Goal: Task Accomplishment & Management: Use online tool/utility

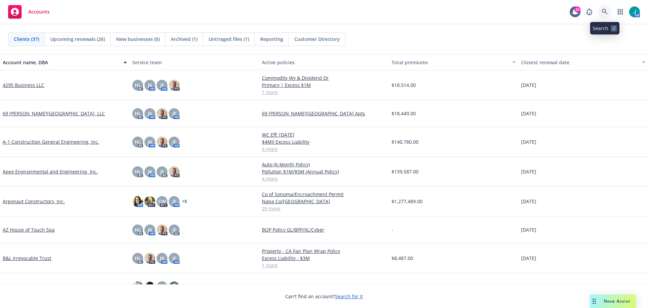
click at [603, 9] on icon at bounding box center [605, 12] width 6 height 6
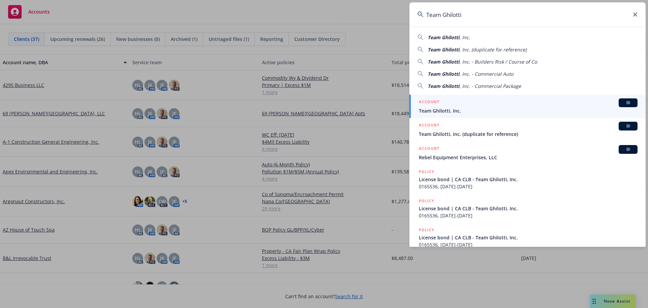
type input "Team Ghilotti"
click at [625, 102] on span "BI" at bounding box center [629, 103] width 14 height 6
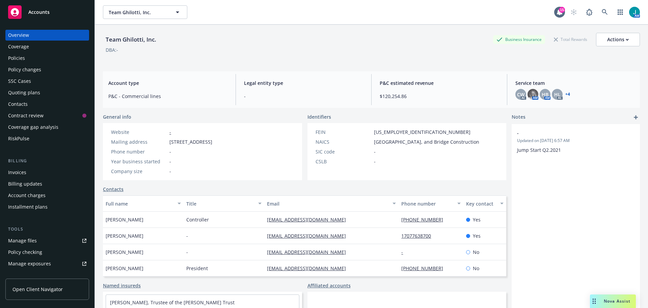
click at [19, 59] on div "Policies" at bounding box center [16, 58] width 17 height 11
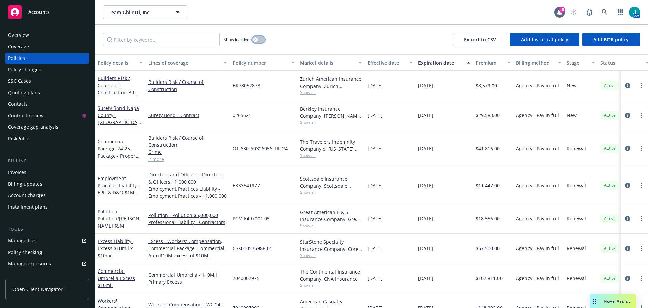
click at [261, 40] on button "button" at bounding box center [258, 39] width 13 height 7
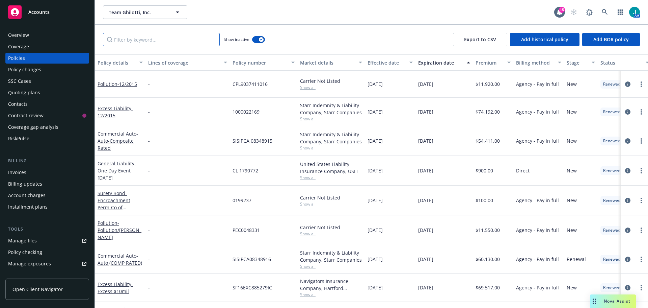
click at [125, 38] on input "Filter by keyword..." at bounding box center [161, 40] width 117 height 14
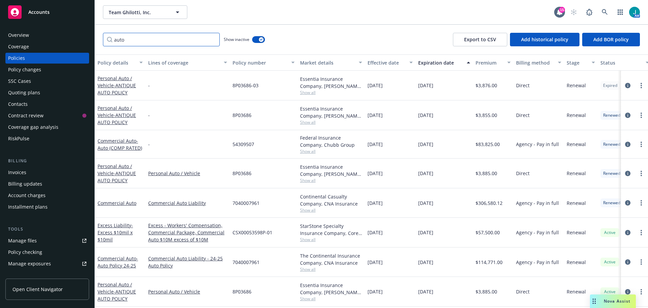
scroll to position [304, 0]
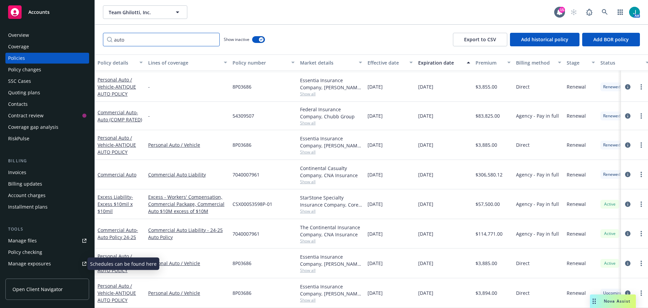
type input "auto"
click at [37, 265] on div "Manage exposures" at bounding box center [29, 263] width 43 height 11
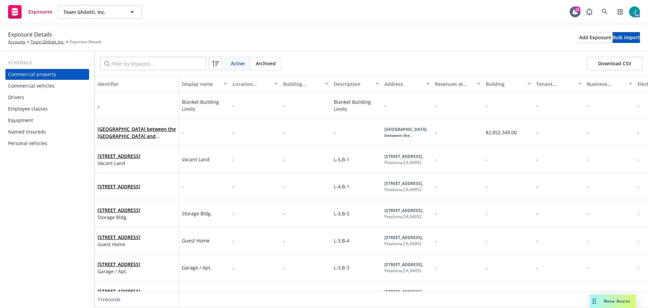
click at [42, 87] on div "Commercial vehicles" at bounding box center [31, 85] width 47 height 11
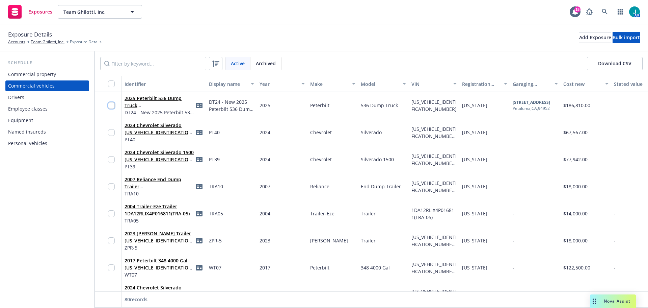
drag, startPoint x: 111, startPoint y: 104, endPoint x: 120, endPoint y: 118, distance: 16.2
click at [111, 104] on input "checkbox" at bounding box center [111, 105] width 7 height 7
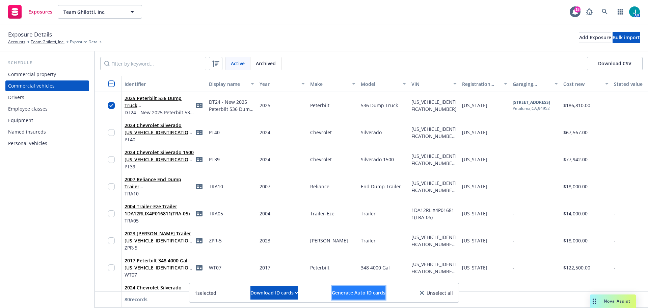
click at [380, 293] on span "Generate Auto ID cards" at bounding box center [359, 292] width 54 height 6
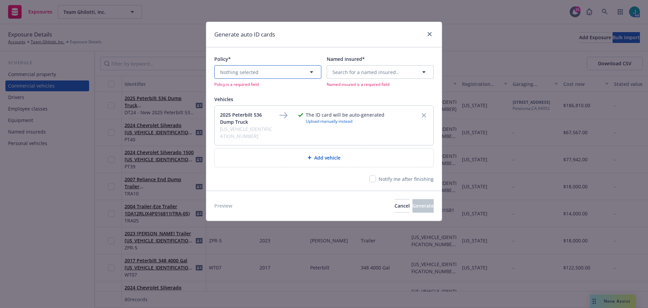
click at [312, 71] on icon "button" at bounding box center [312, 72] width 8 height 8
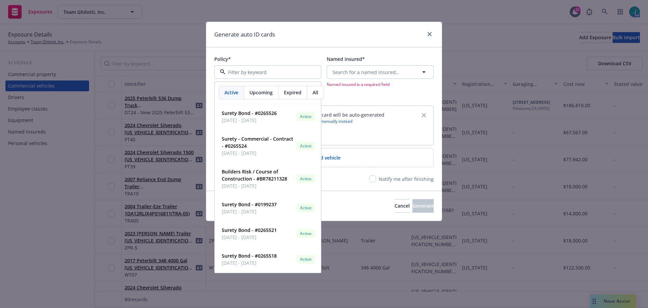
click at [265, 92] on span "Upcoming" at bounding box center [261, 92] width 23 height 7
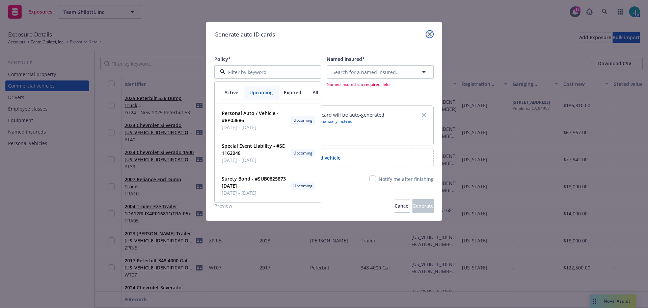
click at [430, 32] on link "close" at bounding box center [430, 34] width 8 height 8
